Goal: Information Seeking & Learning: Learn about a topic

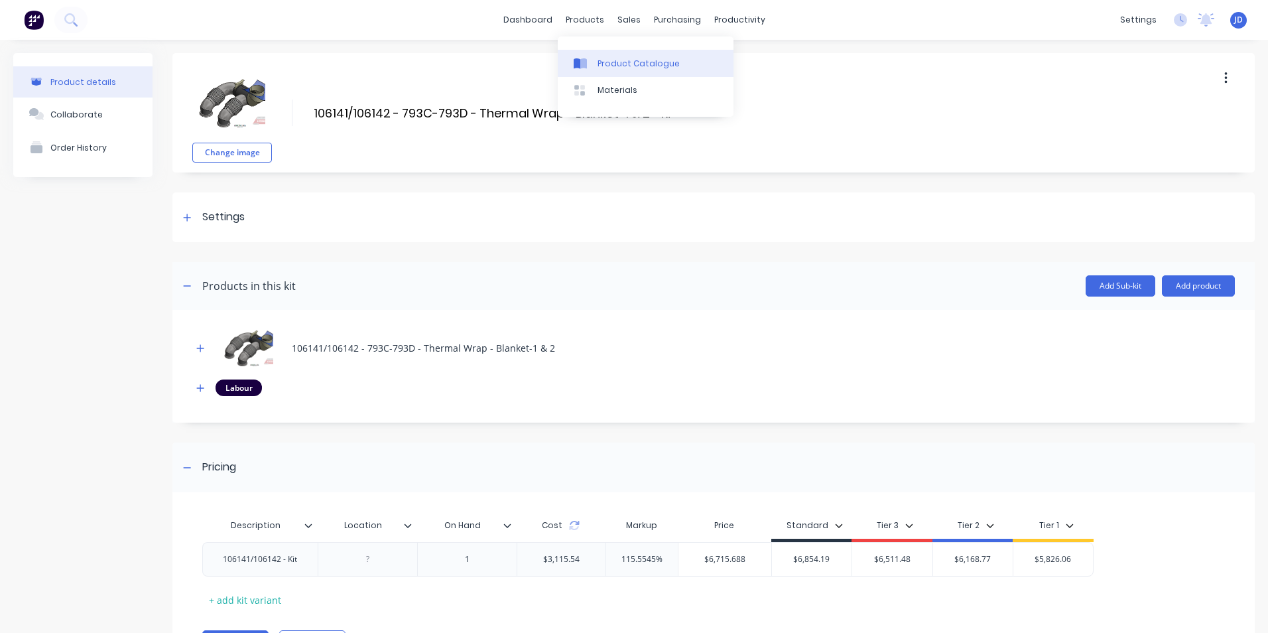
click at [622, 60] on div "Product Catalogue" at bounding box center [639, 64] width 82 height 12
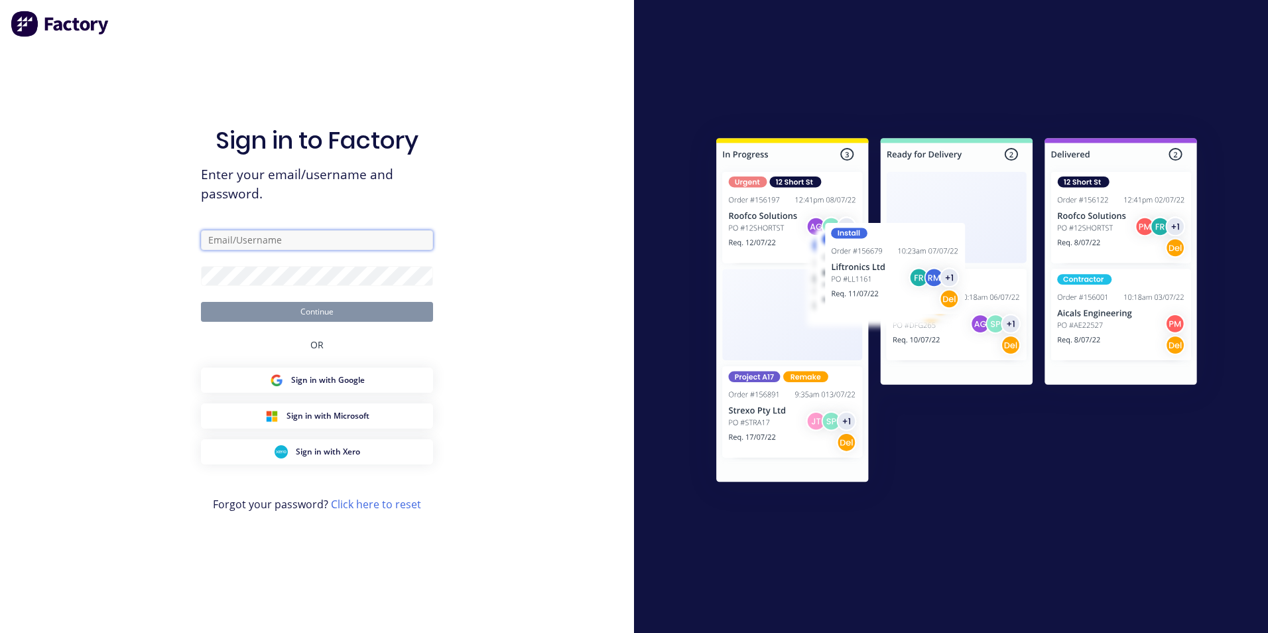
type input "[PERSON_NAME][EMAIL_ADDRESS][PERSON_NAME][DOMAIN_NAME]"
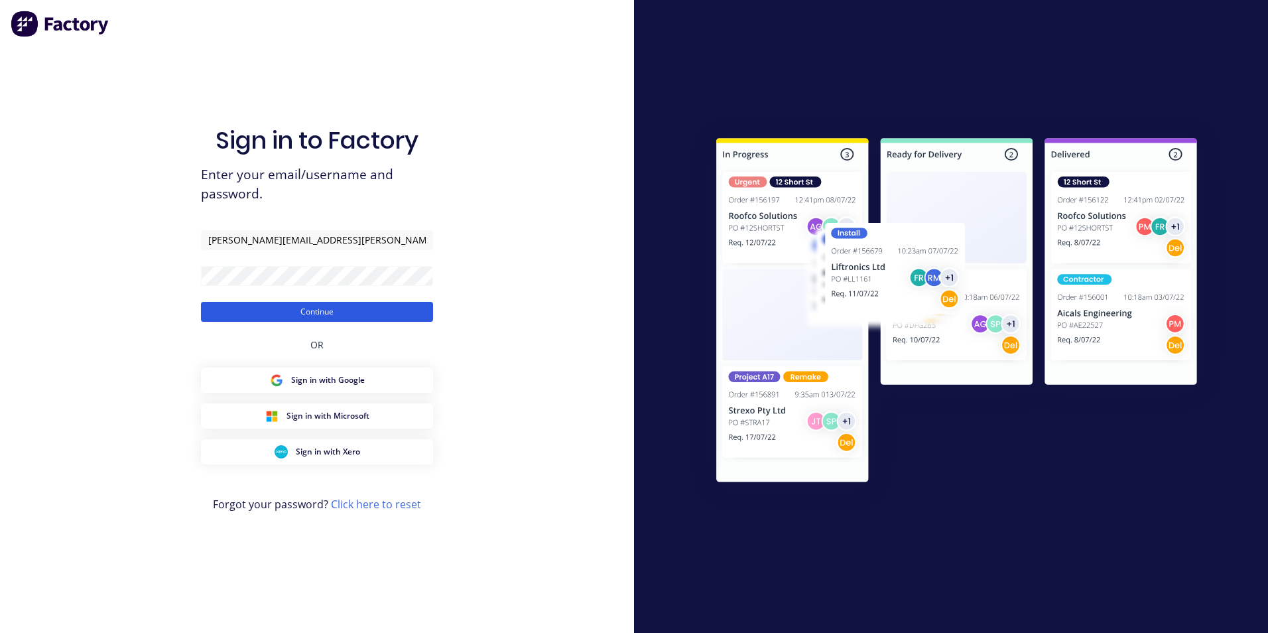
click at [316, 314] on button "Continue" at bounding box center [317, 312] width 232 height 20
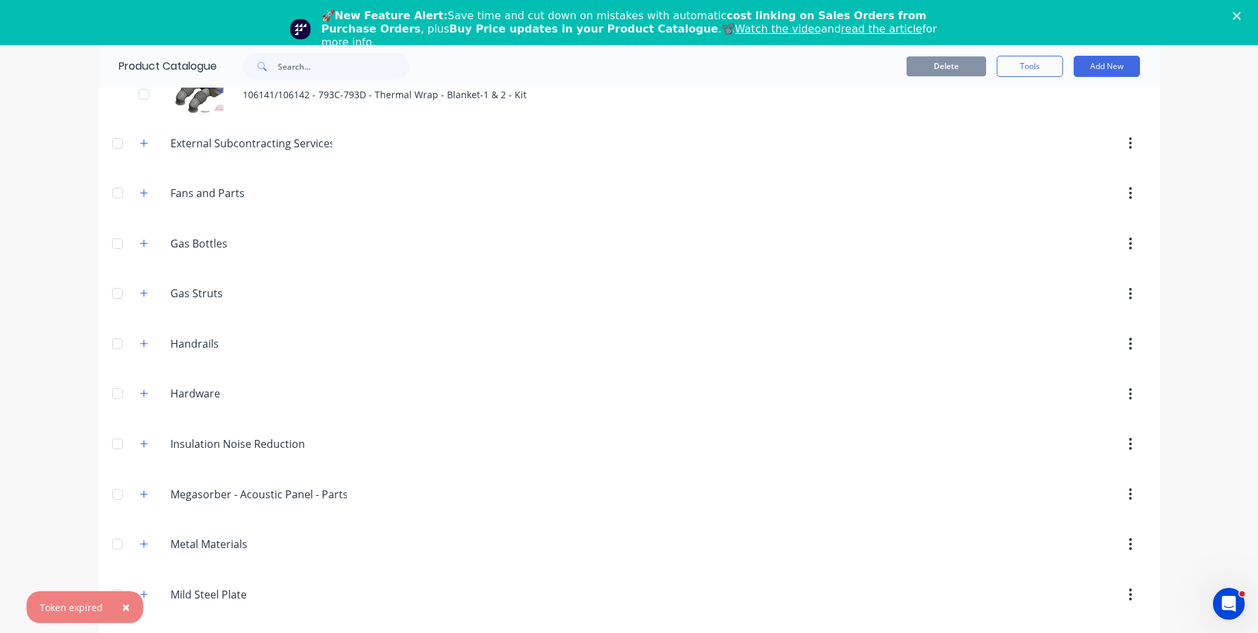
scroll to position [929, 0]
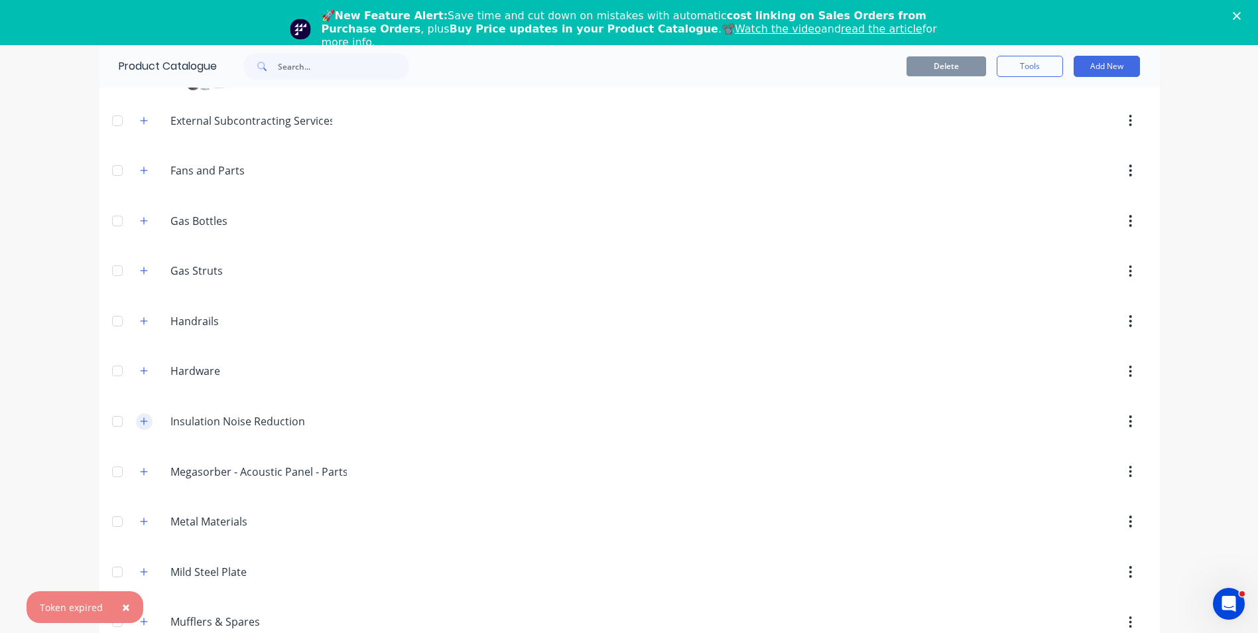
click at [140, 421] on icon "button" at bounding box center [144, 421] width 8 height 9
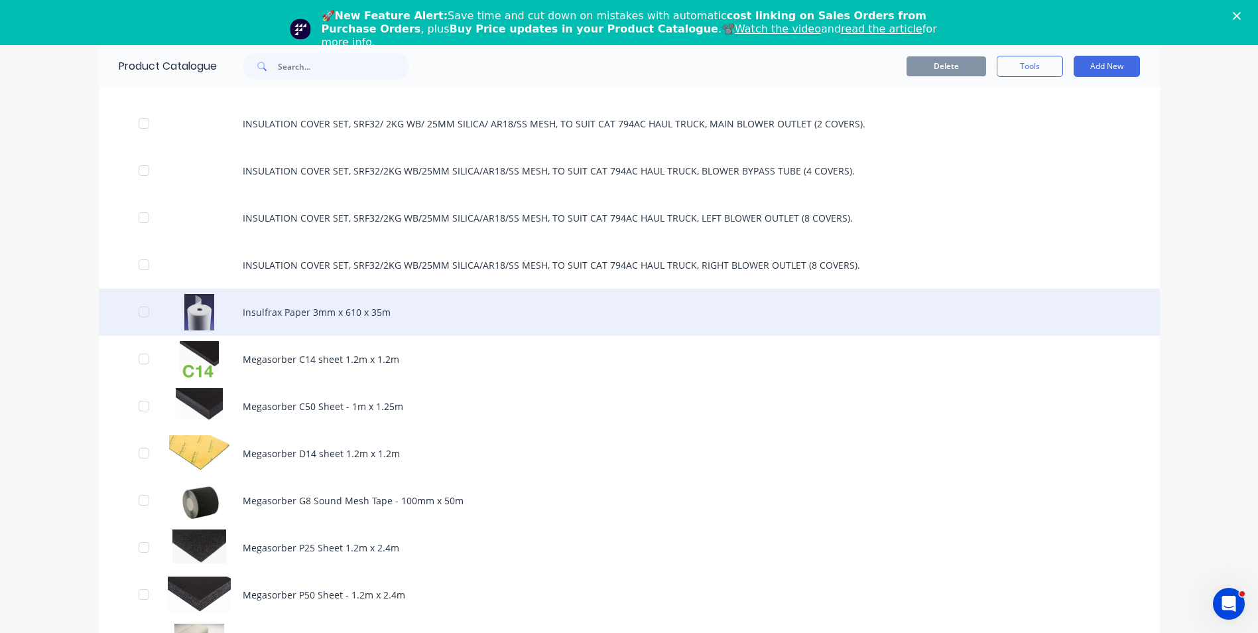
scroll to position [1393, 0]
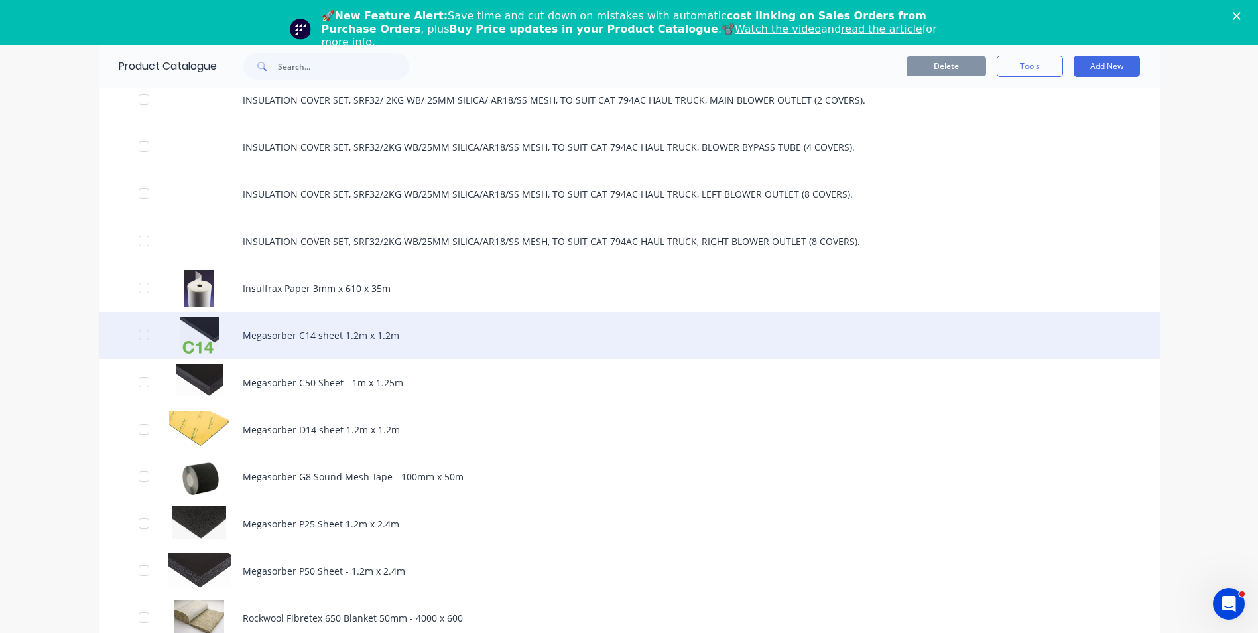
click at [301, 336] on div "Megasorber C14 sheet 1.2m x 1.2m" at bounding box center [629, 335] width 1061 height 47
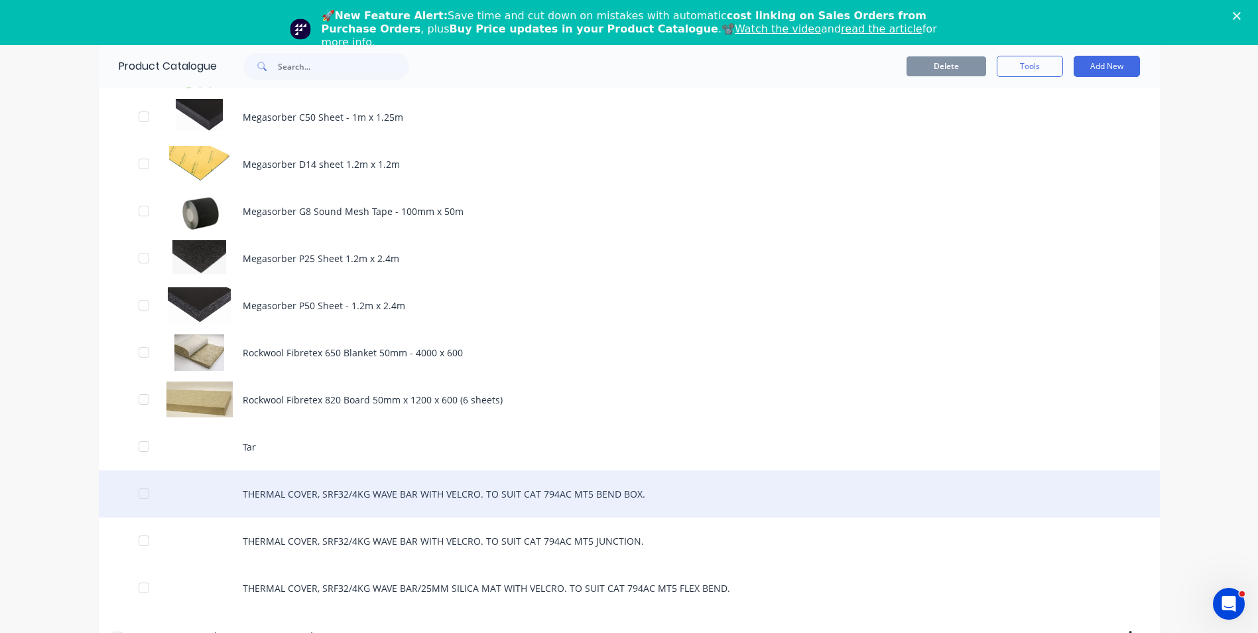
scroll to position [1592, 0]
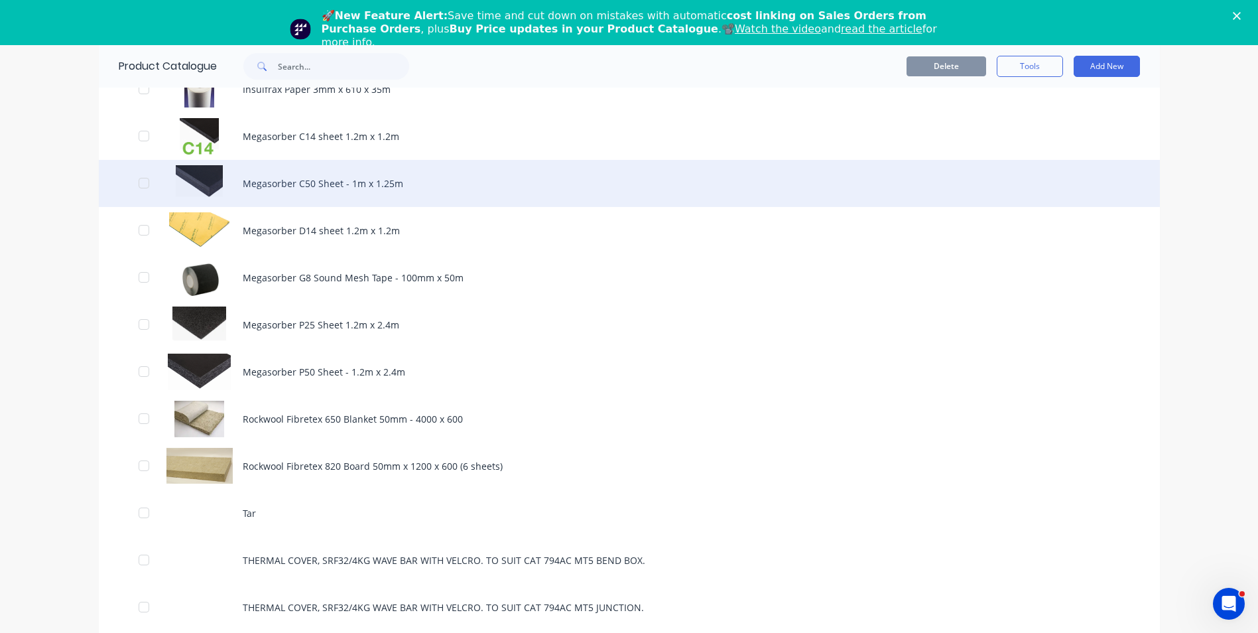
click at [293, 180] on div "Megasorber C50 Sheet - 1m x 1.25m" at bounding box center [629, 183] width 1061 height 47
